Goal: Task Accomplishment & Management: Manage account settings

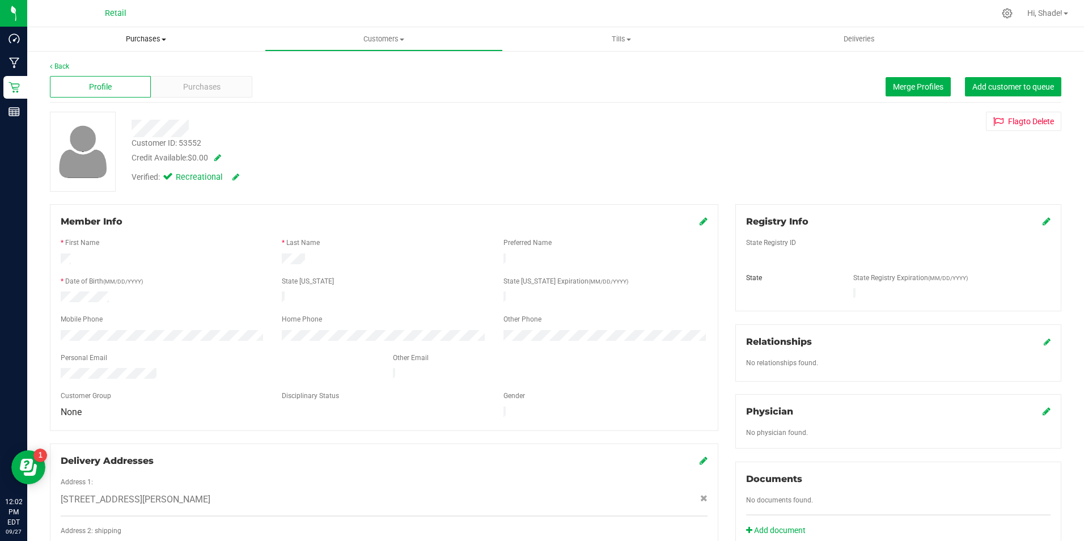
click at [133, 41] on span "Purchases" at bounding box center [146, 39] width 238 height 10
click at [104, 69] on span "Summary of purchases" at bounding box center [85, 68] width 116 height 10
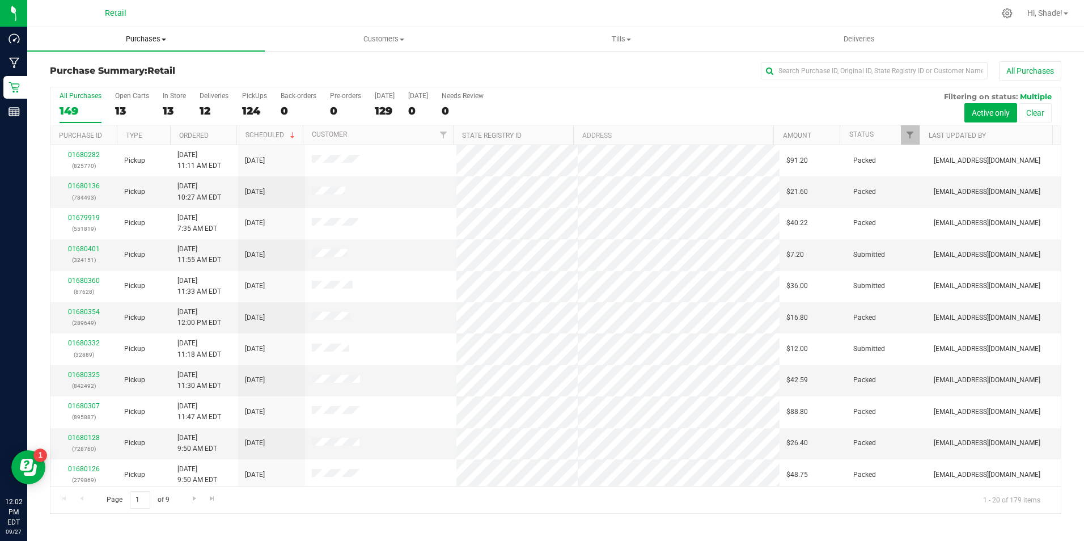
click at [143, 44] on uib-tab-heading "Purchases Summary of purchases Fulfillment All purchases" at bounding box center [146, 39] width 238 height 24
click at [356, 35] on span "Customers" at bounding box center [383, 39] width 236 height 10
click at [342, 66] on span "All customers" at bounding box center [306, 68] width 82 height 10
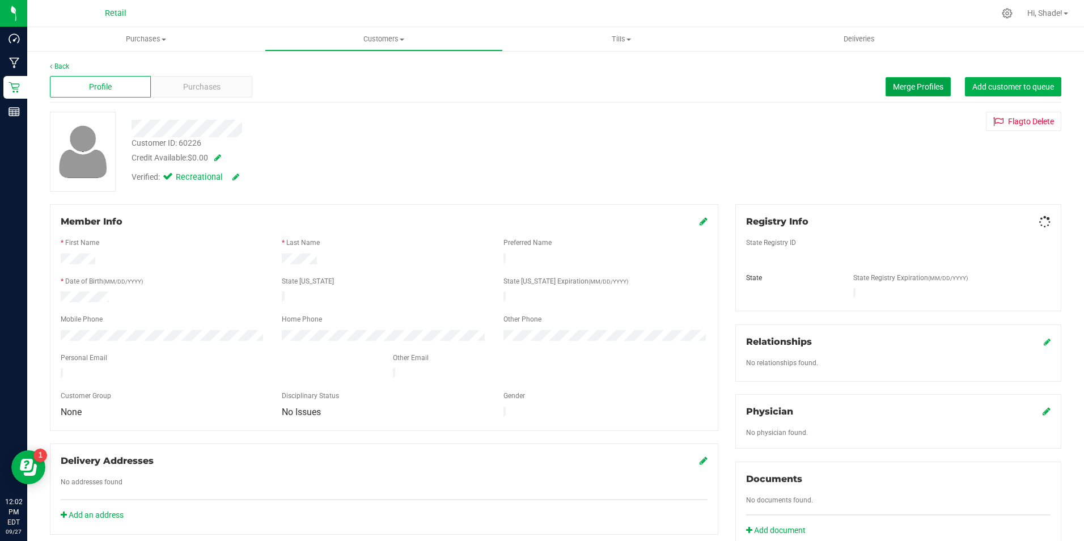
click at [899, 85] on span "Merge Profiles" at bounding box center [918, 86] width 50 height 9
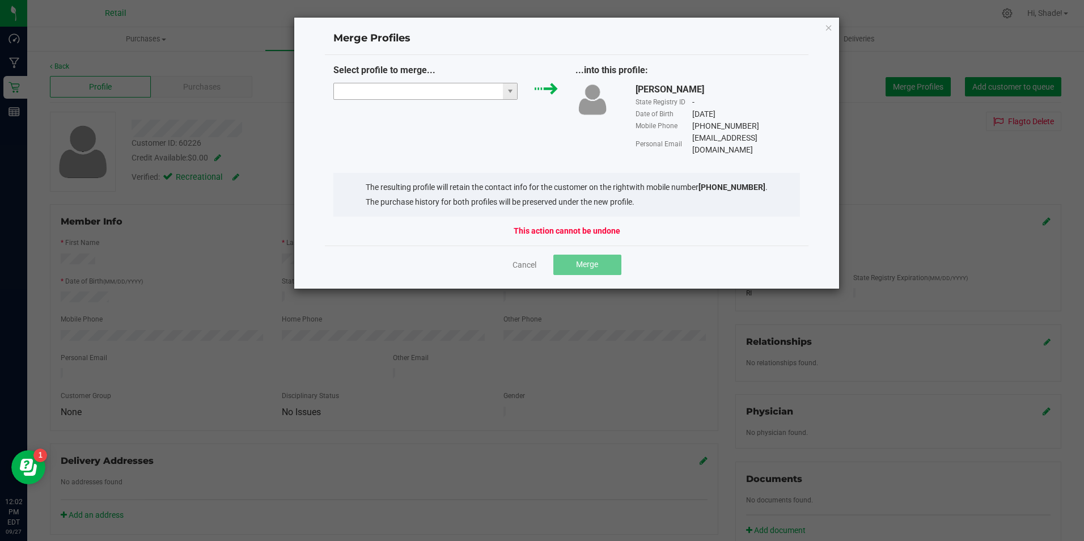
click at [416, 97] on input "NO DATA FOUND" at bounding box center [419, 91] width 170 height 16
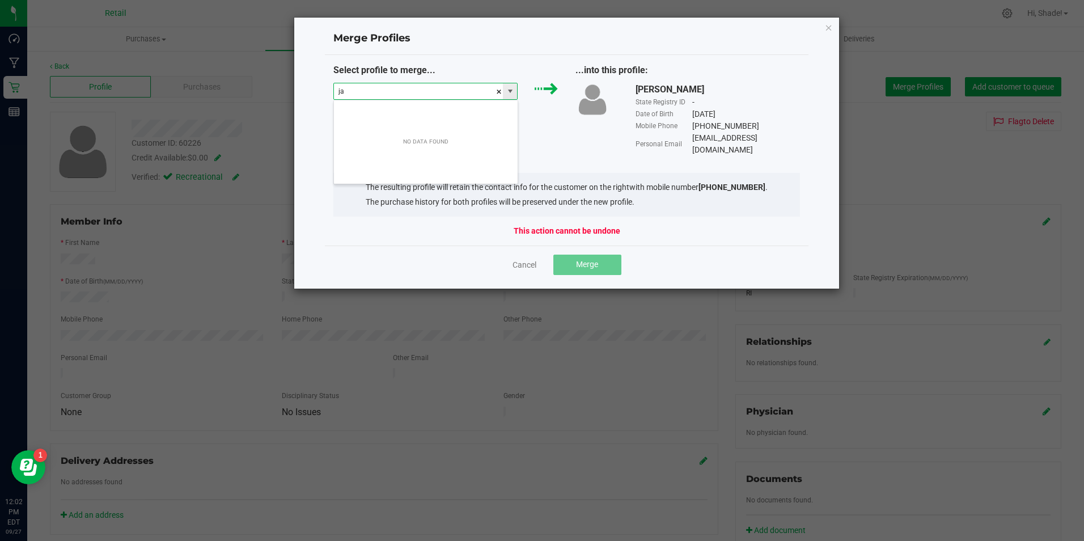
scroll to position [17, 184]
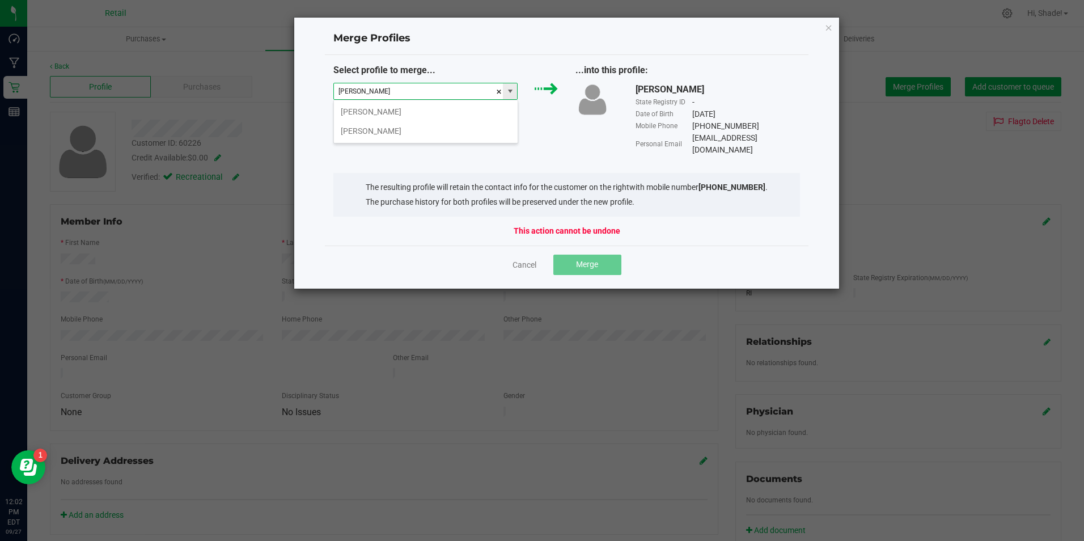
type input "jasmine johnson"
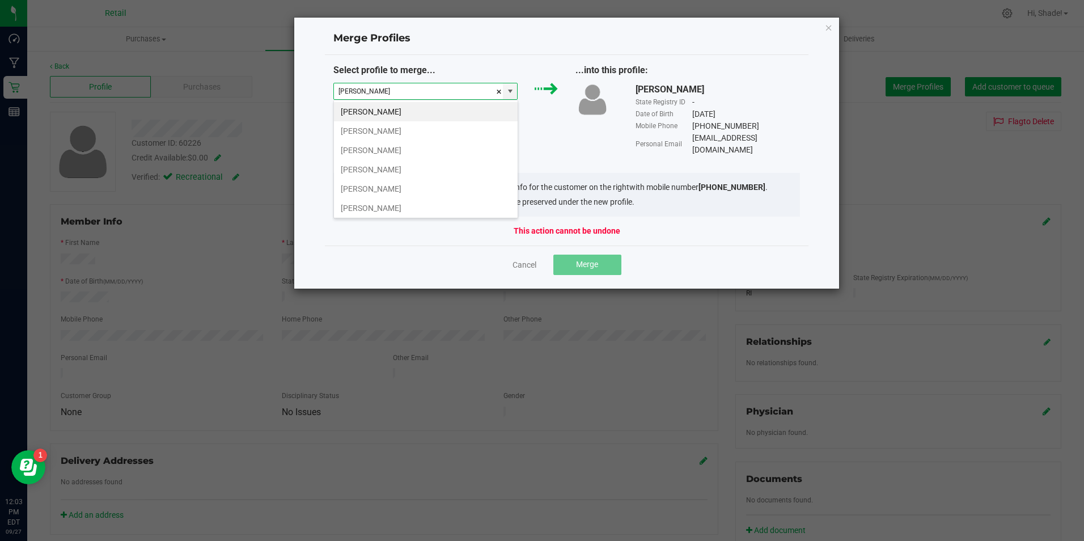
click at [405, 106] on li "Jasmin Ferrell" at bounding box center [426, 111] width 184 height 19
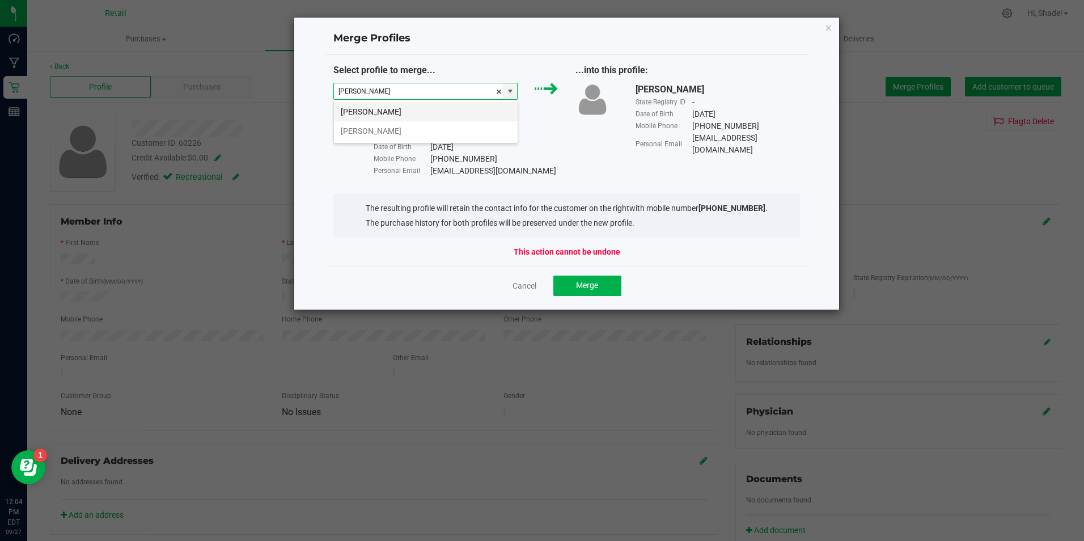
click at [412, 105] on li "jasmine Johnson" at bounding box center [426, 111] width 184 height 19
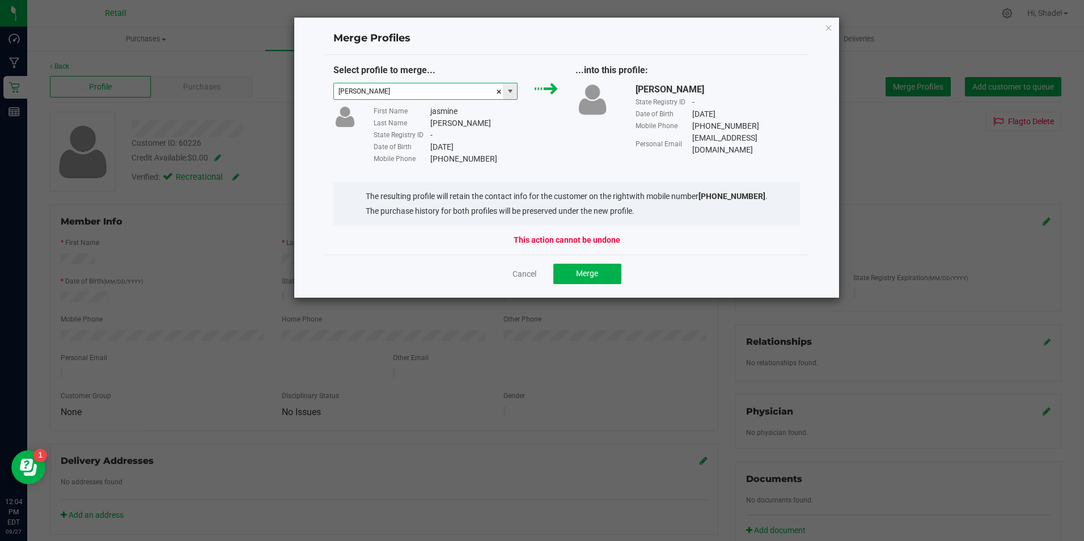
click at [515, 91] on span at bounding box center [510, 91] width 14 height 16
click at [426, 131] on li "Jasmine Johnson" at bounding box center [426, 130] width 184 height 19
type input "Jasmine Johnson"
click at [577, 276] on span "Merge" at bounding box center [587, 273] width 22 height 9
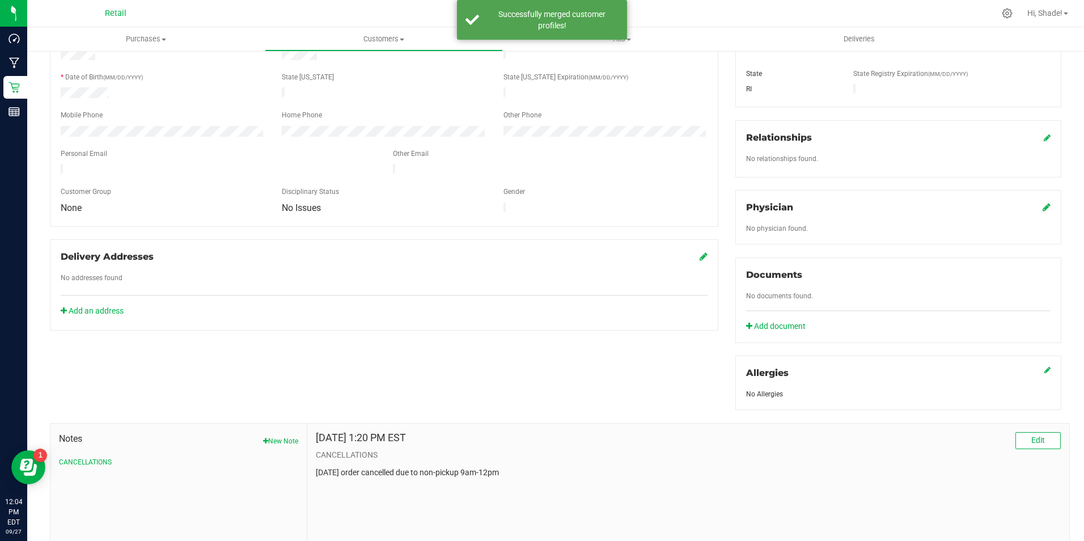
scroll to position [266, 0]
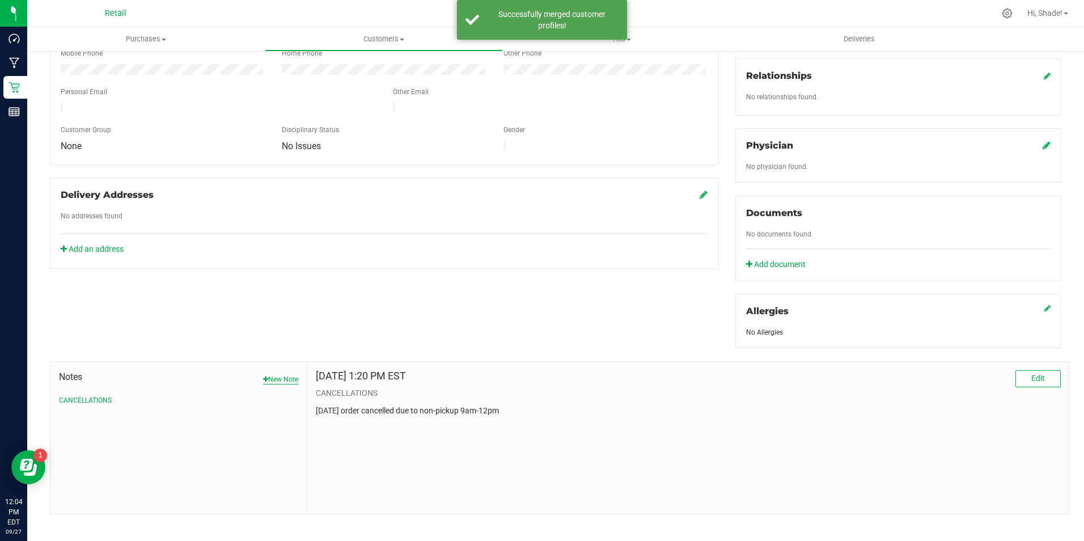
click at [280, 374] on button "New Note" at bounding box center [280, 379] width 35 height 10
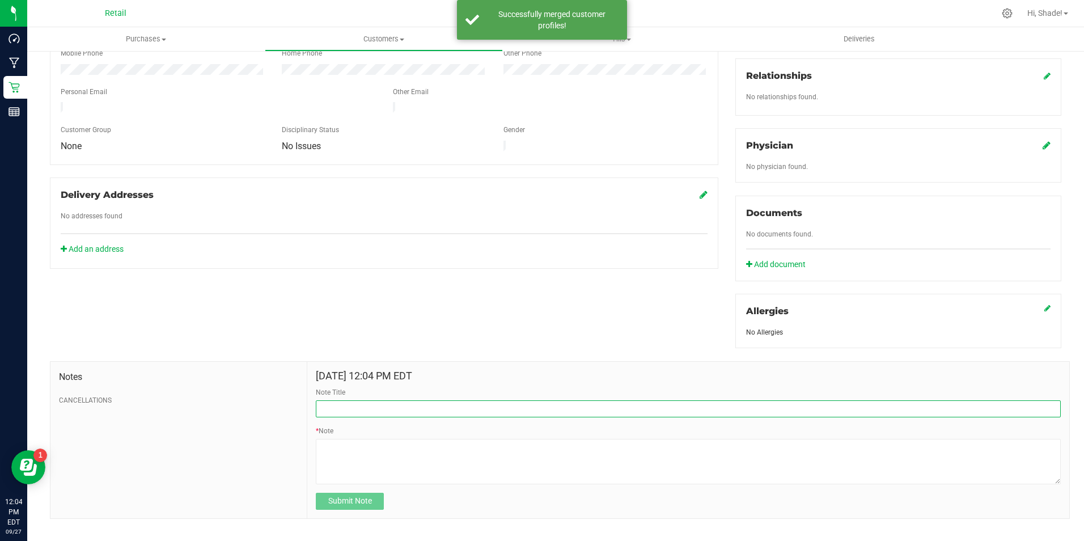
click at [340, 400] on input "Note Title" at bounding box center [688, 408] width 745 height 17
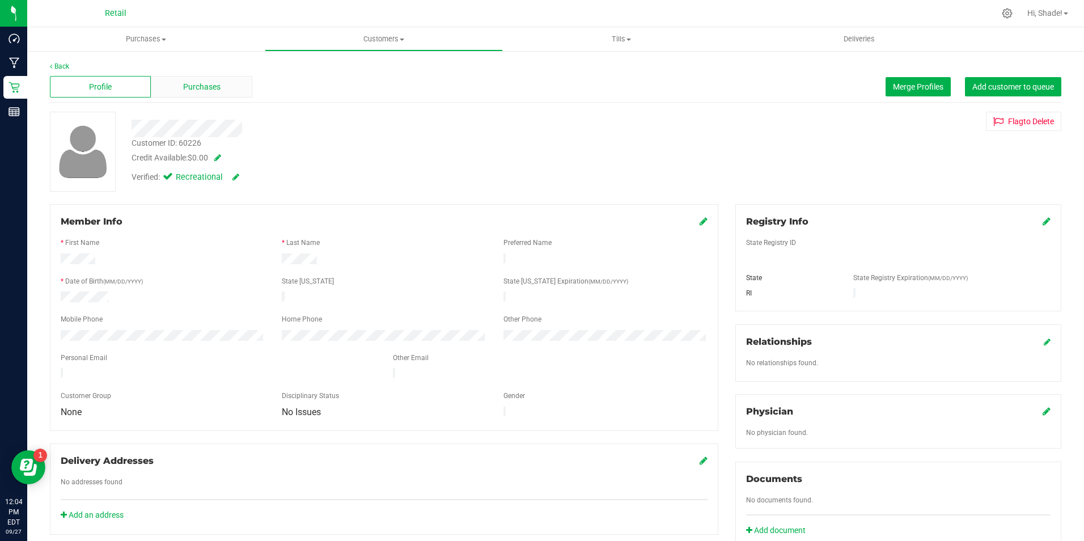
click at [198, 85] on span "Purchases" at bounding box center [201, 87] width 37 height 12
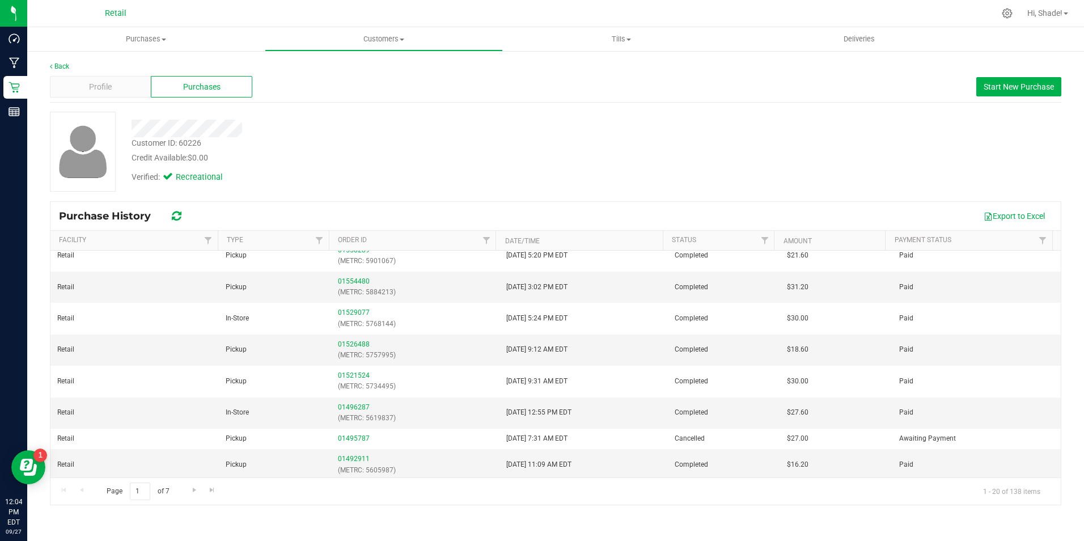
scroll to position [379, 0]
click at [104, 76] on div "Profile" at bounding box center [100, 87] width 101 height 22
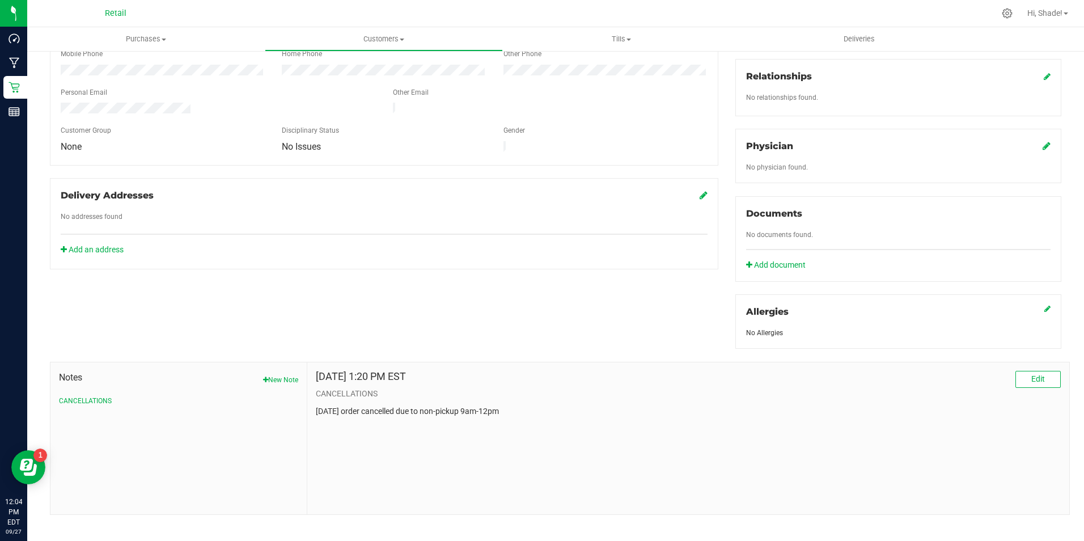
scroll to position [266, 0]
click at [278, 374] on button "New Note" at bounding box center [280, 379] width 35 height 10
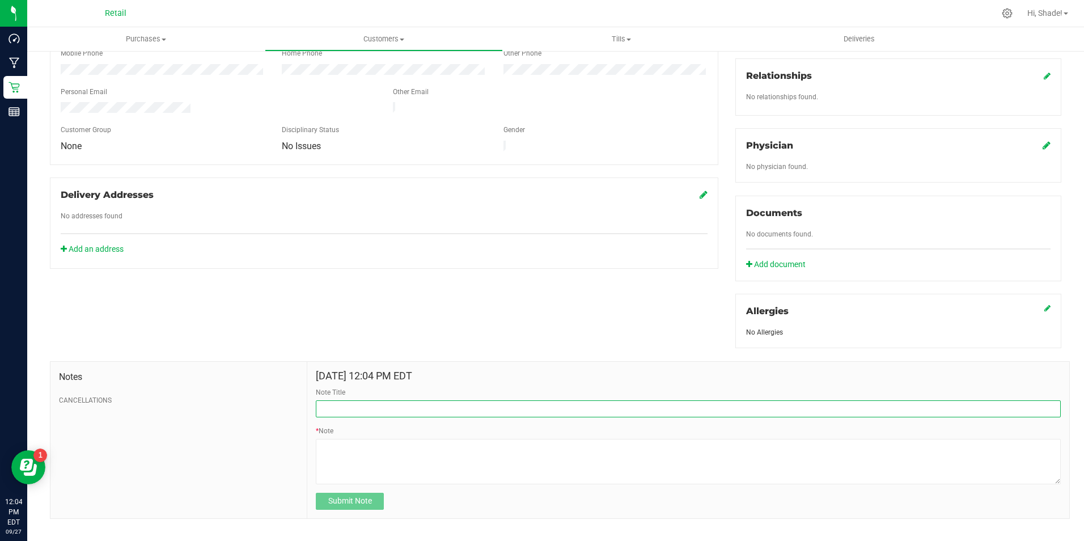
click at [352, 400] on input "Note Title" at bounding box center [688, 408] width 745 height 17
type input "Customer Service Issue"
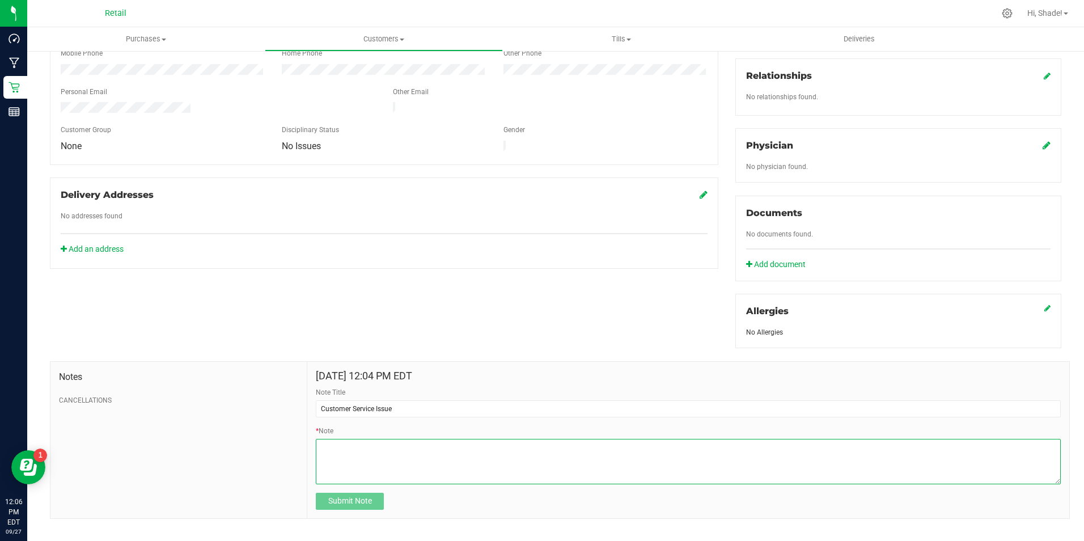
click at [393, 440] on textarea "* Note" at bounding box center [688, 461] width 745 height 45
type textarea "P"
click at [611, 441] on textarea "* Note" at bounding box center [688, 461] width 745 height 45
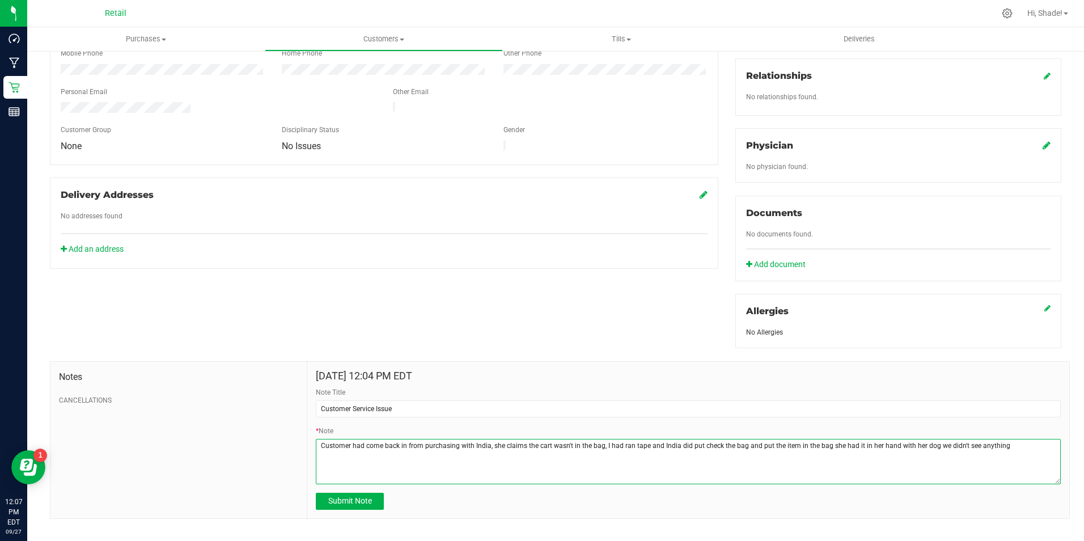
click at [1003, 439] on textarea "* Note" at bounding box center [688, 461] width 745 height 45
click at [834, 442] on textarea "* Note" at bounding box center [688, 461] width 745 height 45
click at [825, 446] on textarea "* Note" at bounding box center [688, 461] width 745 height 45
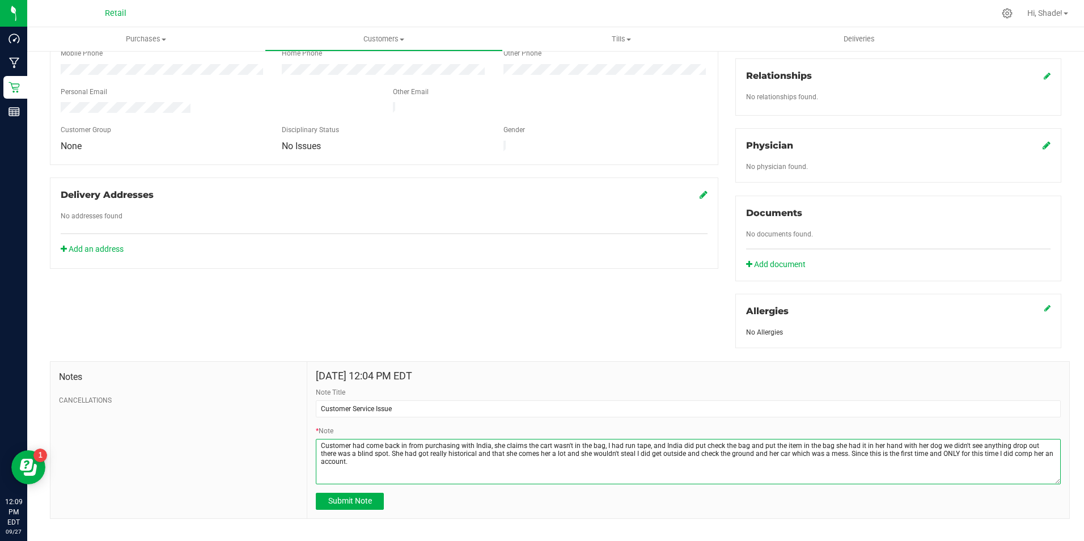
click at [354, 454] on textarea "* Note" at bounding box center [688, 461] width 745 height 45
drag, startPoint x: 344, startPoint y: 450, endPoint x: 321, endPoint y: 452, distance: 22.3
click at [321, 452] on textarea "* Note" at bounding box center [688, 461] width 745 height 45
type textarea "Customer had come back in from purchasing with India, she claims the cart wasn'…"
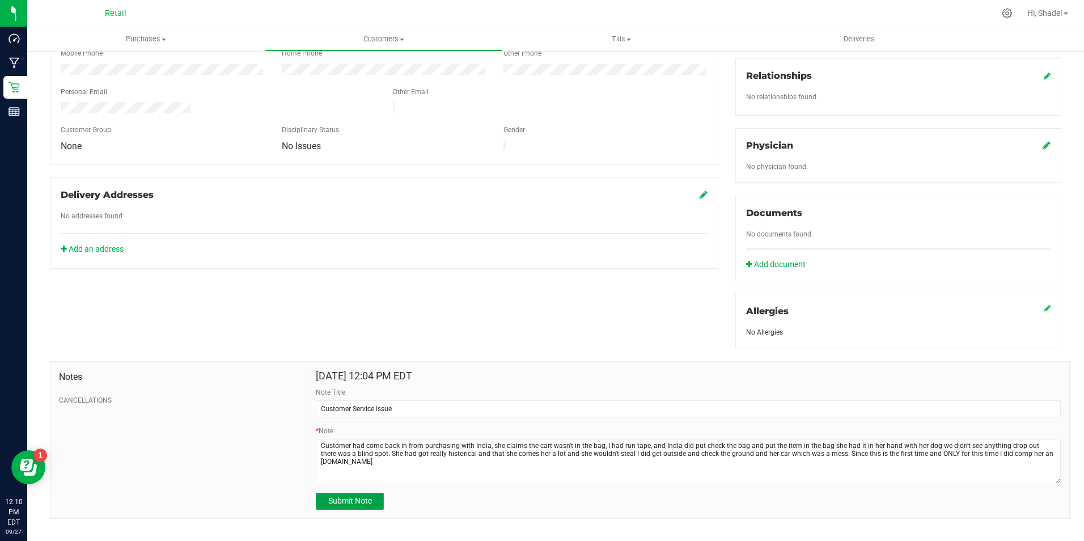
click at [355, 496] on span "Submit Note" at bounding box center [350, 500] width 44 height 9
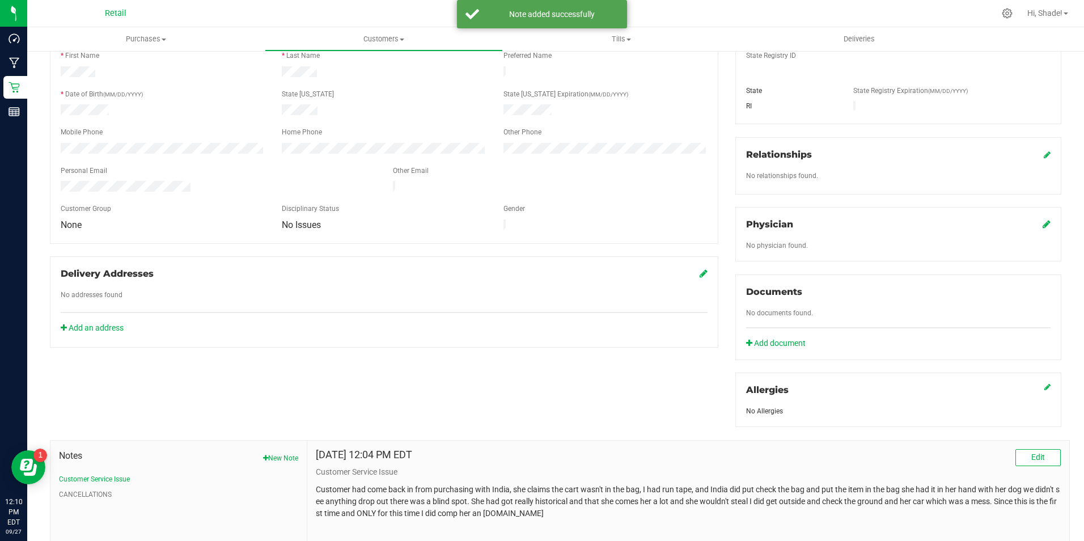
scroll to position [39, 0]
